Goal: Use online tool/utility: Utilize a website feature to perform a specific function

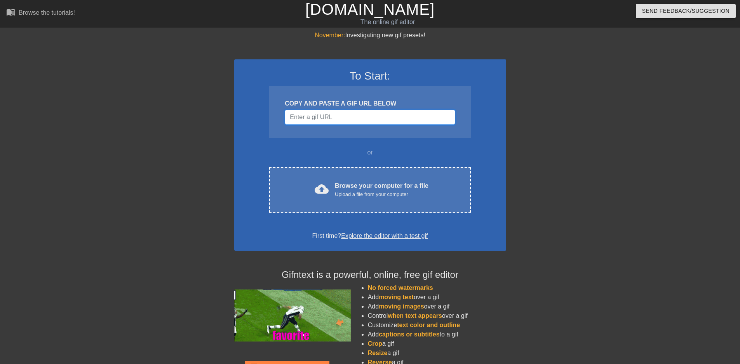
click at [350, 118] on input "Username" at bounding box center [370, 117] width 170 height 15
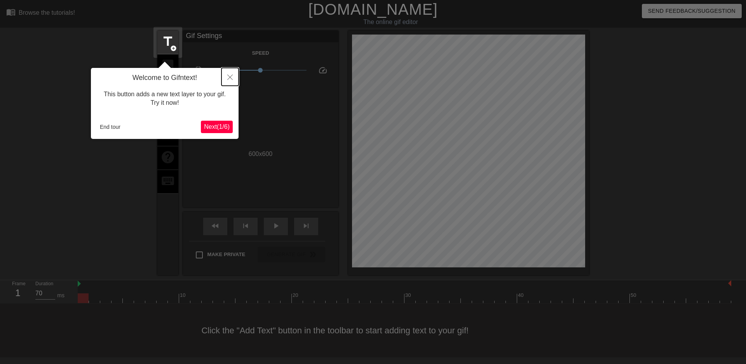
click at [232, 75] on icon "Close" at bounding box center [229, 77] width 5 height 5
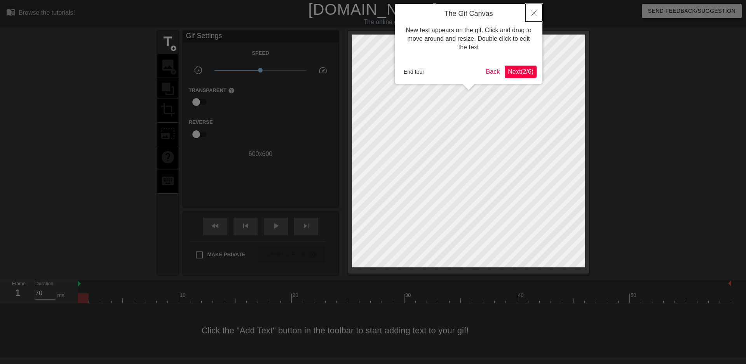
click at [529, 11] on button "Close" at bounding box center [533, 13] width 17 height 18
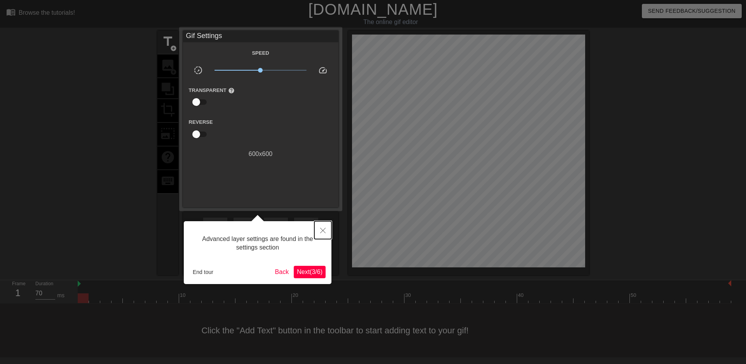
click at [323, 227] on button "Close" at bounding box center [322, 230] width 17 height 18
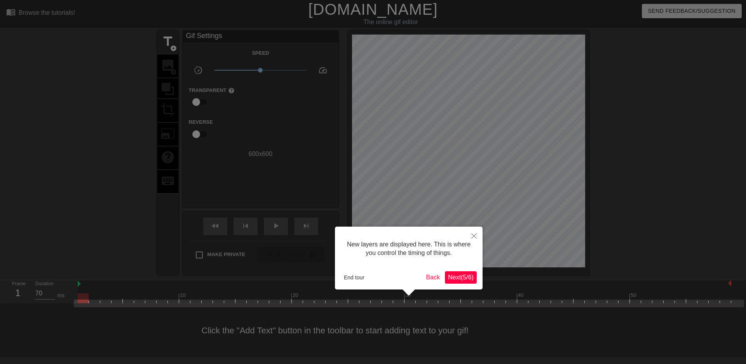
scroll to position [7, 0]
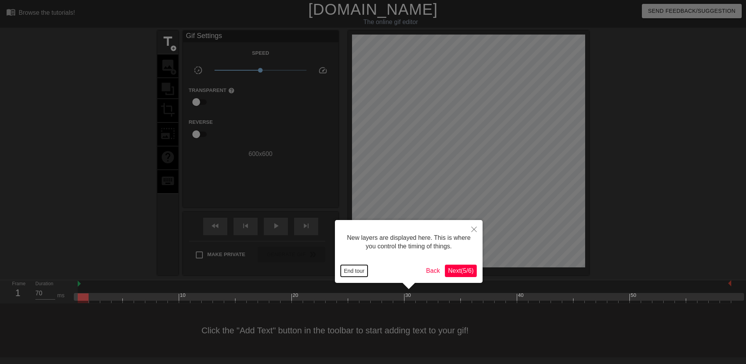
click at [349, 272] on button "End tour" at bounding box center [354, 271] width 27 height 12
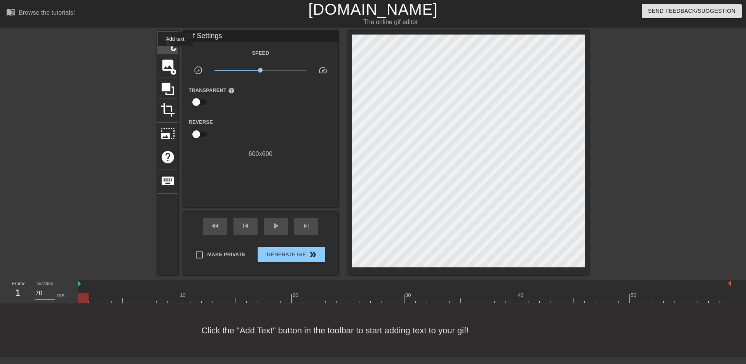
click at [175, 52] on div "title add_circle" at bounding box center [167, 43] width 21 height 24
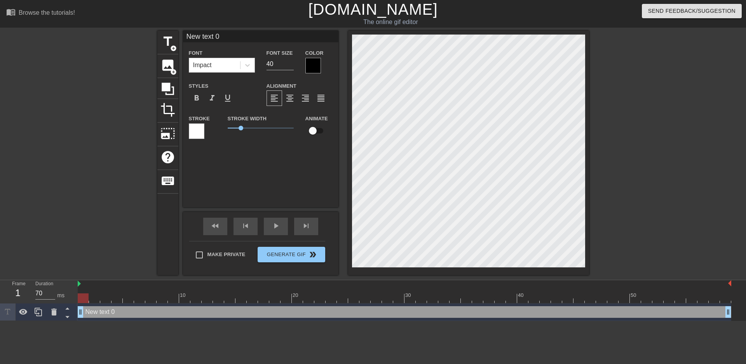
scroll to position [1, 2]
type input "/"
type textarea "/"
type input "/d"
type textarea "/d"
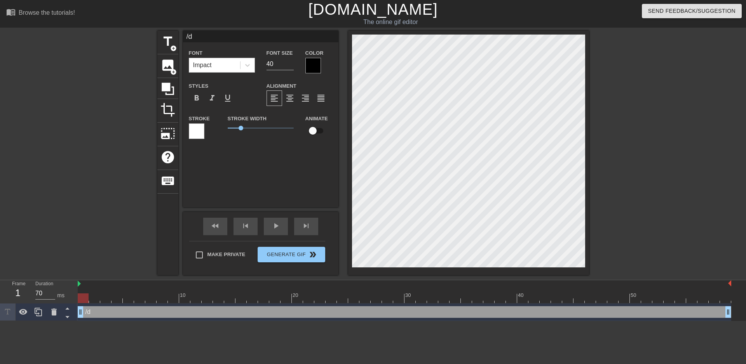
type input "/de"
type textarea "/de"
type input "/dew"
type textarea "/dew"
type input "/dew="
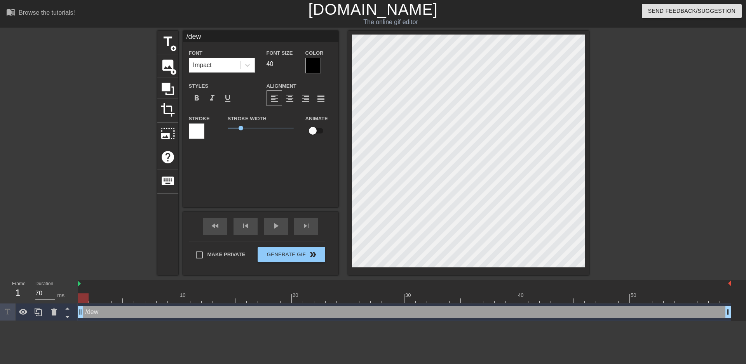
type textarea "/dew="
type input "/dew=="
type textarea "/dew=="
type input "/dew==="
type textarea "/dew==="
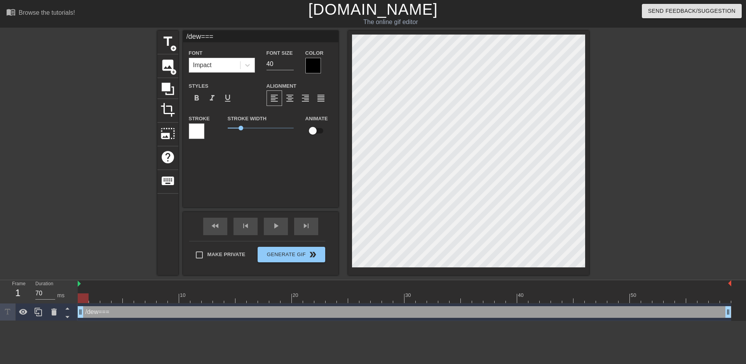
type input "/dew===="
type textarea "/dew===="
type input "/dew==="
type textarea "/dew==="
type input "/dew=="
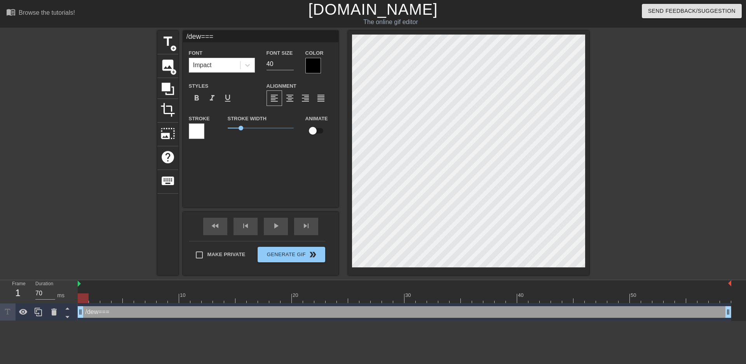
type textarea "/dew=="
type input "/dew="
type textarea "/dew="
type input "/dew"
type textarea "/dew"
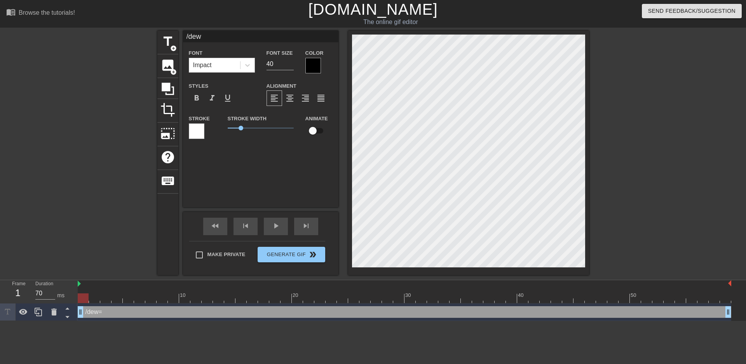
type input "/de"
type textarea "/de"
type input "/d"
type textarea "/d"
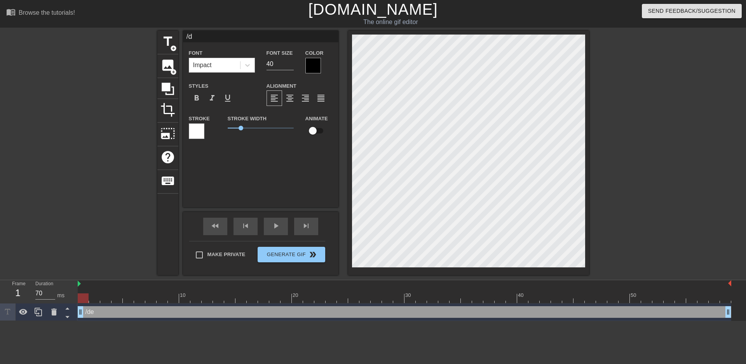
type input "/"
type textarea "/"
type input "F"
type textarea "F"
type input "Fr"
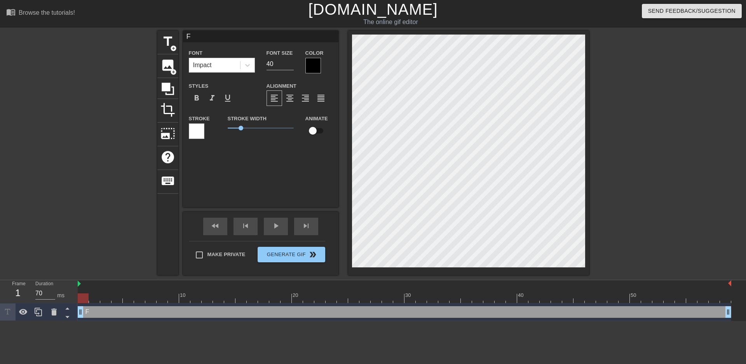
type textarea "Fr"
type input "Fri"
type textarea "Frie"
type input "Frien"
type textarea "Frien"
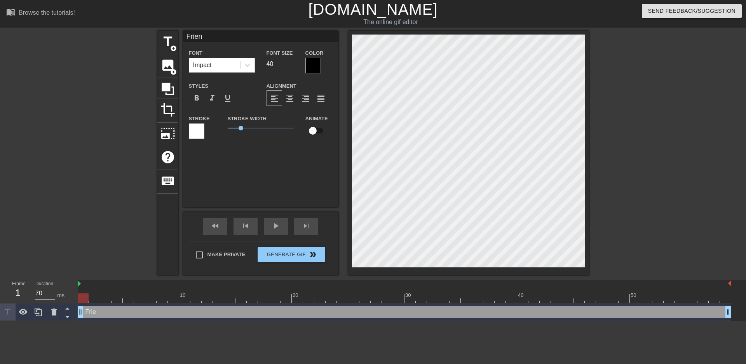
type input "Friend"
type textarea "Friend"
type input "Friend"
type textarea "Friend"
type input "Friend o"
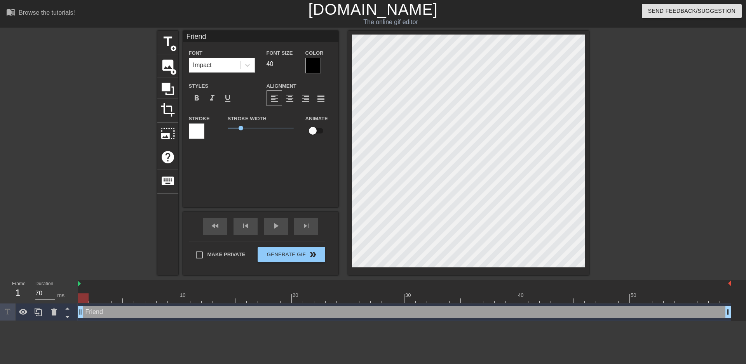
type textarea "Friend o"
type input "Friend of"
type textarea "Friend of"
type input "Friend of"
type textarea "Friend of"
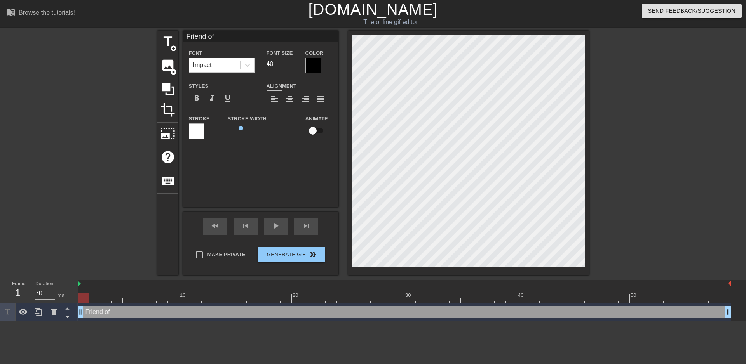
type input "Friend of Q"
type textarea "Friend of Q"
type input "Friend of Qf"
type textarea "Friend of Qf"
type input "Friend of Qfi"
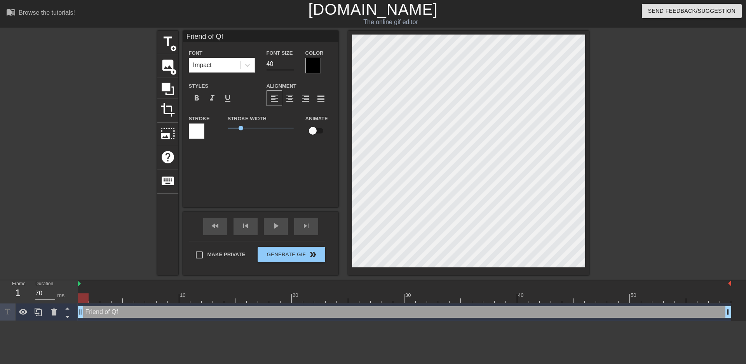
type textarea "Friend of Qfi"
type input "Friend of Qfif"
type textarea "Friend of Qfif"
type input "Friend of Qfiff"
type textarea "Friend of Qfiff"
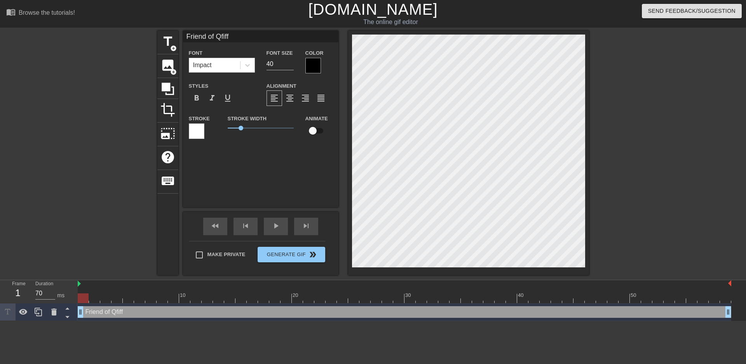
type input "Friend of Qfiffl"
type textarea "Friend of Qfiffl"
type input "Friend of Qfiffle"
type textarea "Friend of Qfiffle"
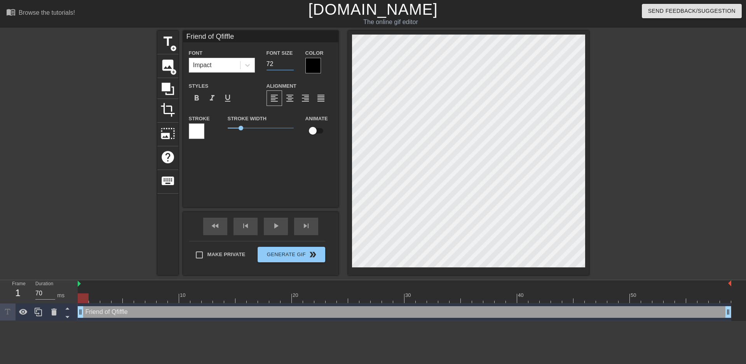
type input "72"
click at [290, 61] on input "72" at bounding box center [280, 64] width 27 height 12
click at [313, 64] on div at bounding box center [313, 66] width 16 height 16
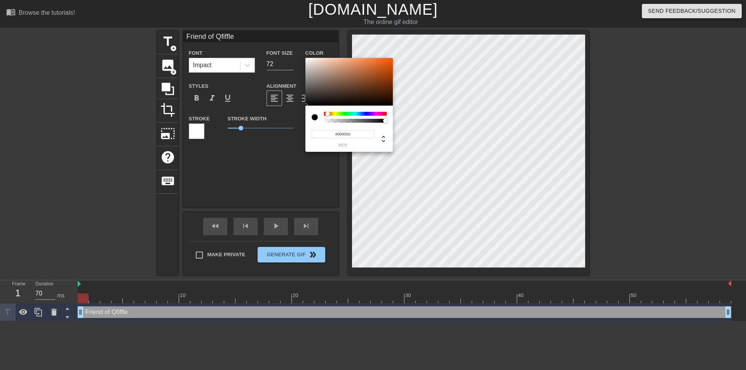
click at [328, 112] on div at bounding box center [330, 114] width 5 height 5
type input "#FF5B00"
drag, startPoint x: 375, startPoint y: 87, endPoint x: 410, endPoint y: 37, distance: 61.9
click at [410, 37] on div "#FF5B00 hex" at bounding box center [373, 185] width 746 height 370
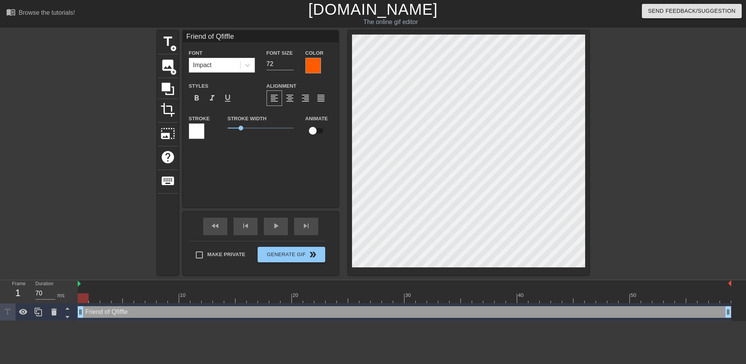
click at [195, 136] on div at bounding box center [197, 132] width 16 height 16
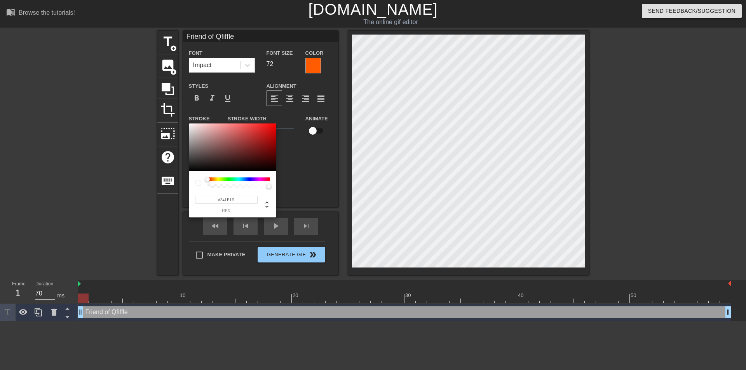
type input "#000000"
drag, startPoint x: 231, startPoint y: 155, endPoint x: 130, endPoint y: 185, distance: 104.9
click at [130, 185] on div "#000000 hex" at bounding box center [373, 185] width 746 height 370
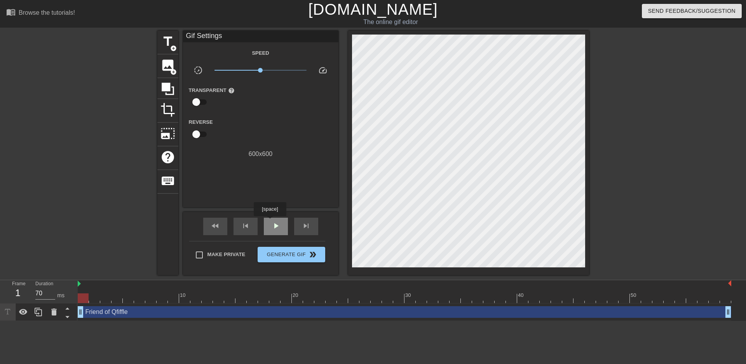
click at [270, 222] on div "play_arrow" at bounding box center [276, 226] width 24 height 17
drag, startPoint x: 347, startPoint y: 182, endPoint x: 699, endPoint y: 70, distance: 369.5
click at [699, 70] on div at bounding box center [656, 147] width 117 height 233
click at [294, 251] on span "Generate Gif double_arrow" at bounding box center [291, 254] width 61 height 9
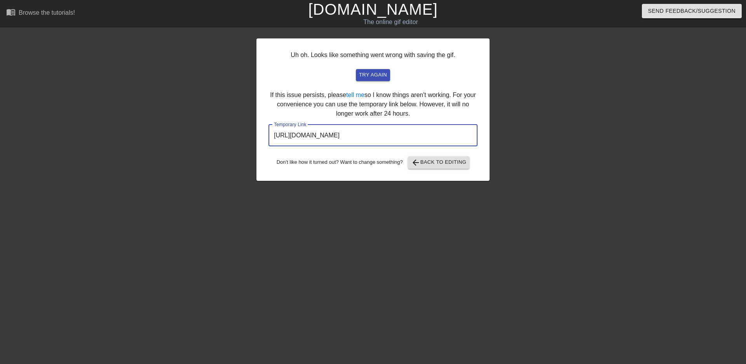
click at [415, 134] on input "[URL][DOMAIN_NAME]" at bounding box center [372, 136] width 209 height 22
click at [426, 157] on button "arrow_back Back to Editing" at bounding box center [439, 163] width 62 height 12
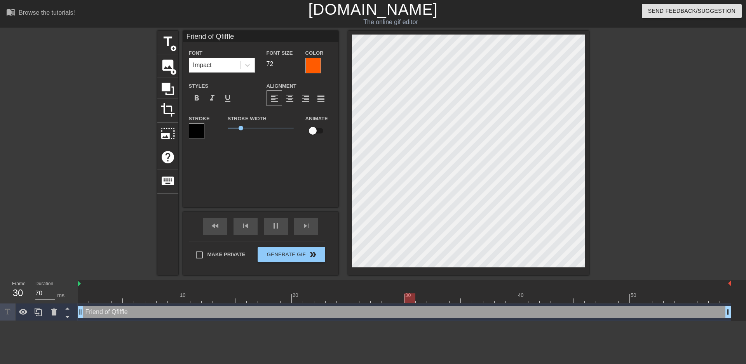
click at [313, 64] on div at bounding box center [313, 66] width 16 height 16
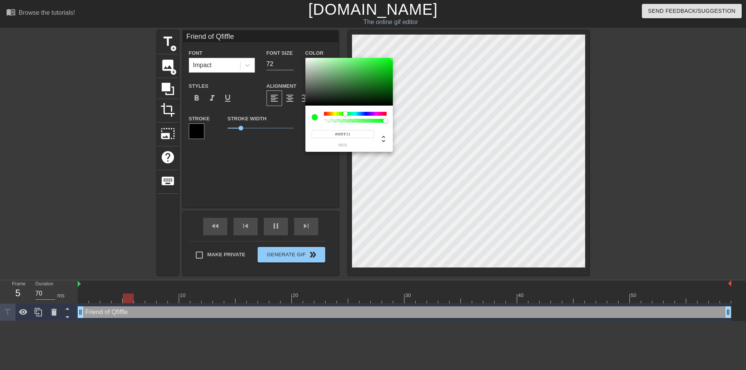
drag, startPoint x: 329, startPoint y: 115, endPoint x: 351, endPoint y: 113, distance: 22.3
click at [346, 116] on div at bounding box center [345, 114] width 5 height 5
type input "#00B217"
drag, startPoint x: 389, startPoint y: 77, endPoint x: 400, endPoint y: 72, distance: 12.6
click at [400, 72] on div "#00B217 hex" at bounding box center [373, 185] width 746 height 370
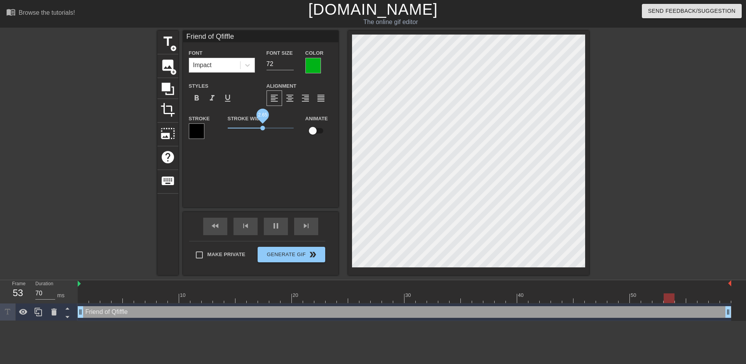
drag, startPoint x: 245, startPoint y: 128, endPoint x: 263, endPoint y: 126, distance: 17.6
click at [263, 126] on span "2.65" at bounding box center [262, 128] width 5 height 5
click at [312, 61] on div at bounding box center [313, 66] width 16 height 16
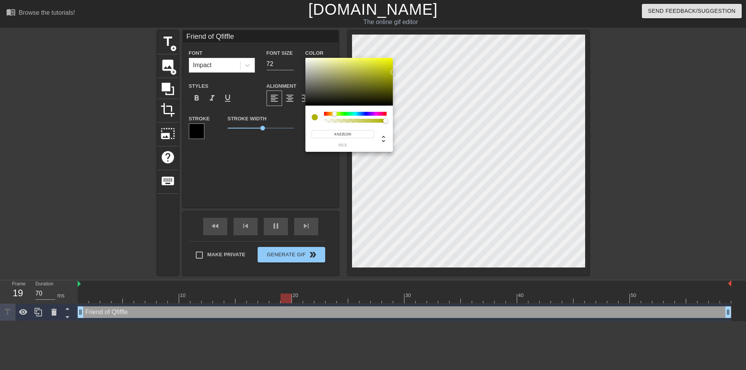
drag, startPoint x: 344, startPoint y: 114, endPoint x: 335, endPoint y: 115, distance: 9.7
click at [335, 115] on div at bounding box center [334, 114] width 5 height 5
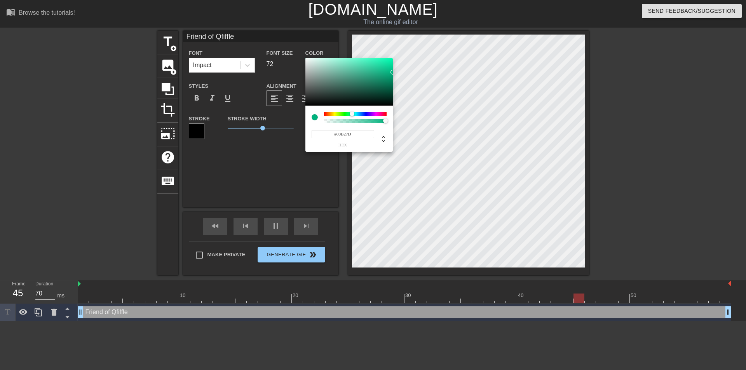
drag, startPoint x: 334, startPoint y: 114, endPoint x: 352, endPoint y: 115, distance: 18.3
click at [352, 115] on div at bounding box center [352, 114] width 5 height 5
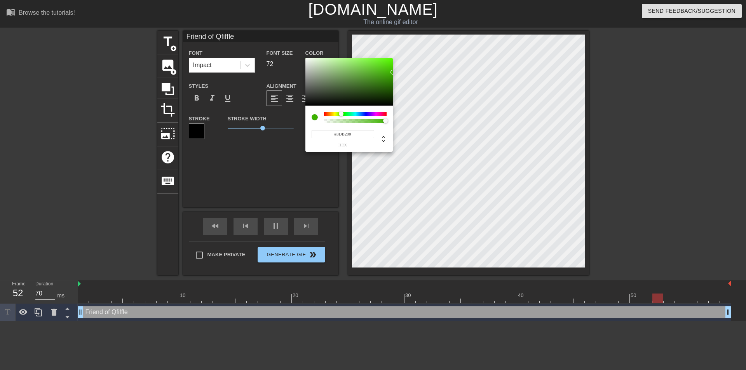
type input "#36B200"
drag, startPoint x: 351, startPoint y: 115, endPoint x: 342, endPoint y: 113, distance: 9.6
click at [342, 113] on div at bounding box center [341, 114] width 5 height 5
